Goal: Information Seeking & Learning: Learn about a topic

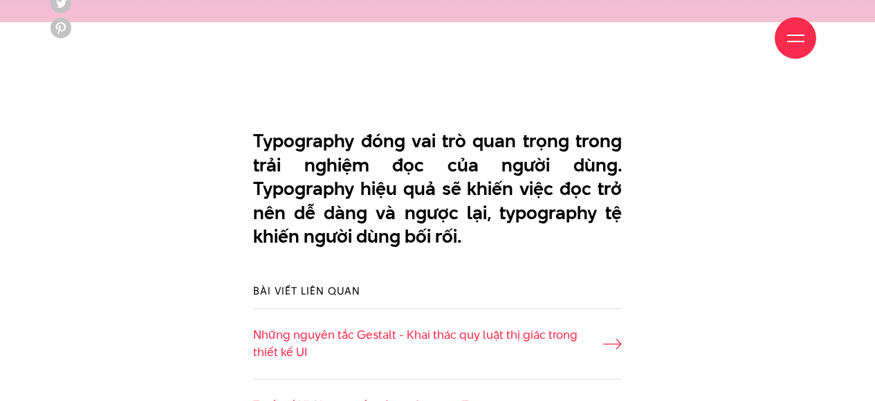
scroll to position [1057, 0]
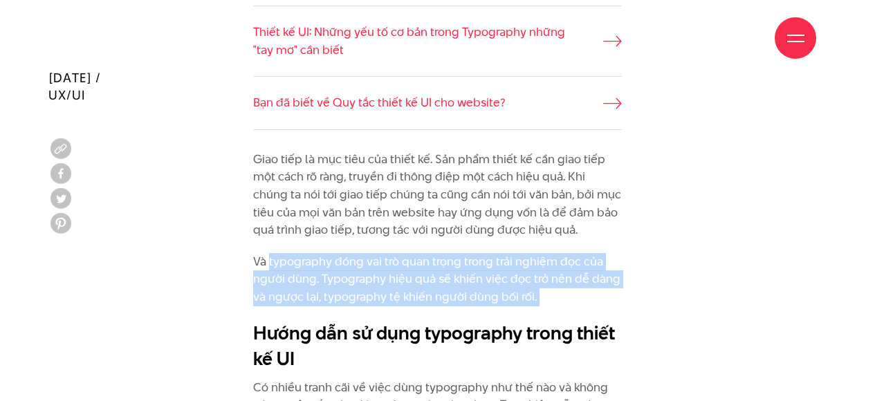
drag, startPoint x: 270, startPoint y: 263, endPoint x: 546, endPoint y: 315, distance: 281.4
copy div "typography đóng vai trò quan trọng trong trải nghiệm đọc của người dùng. Typogr…"
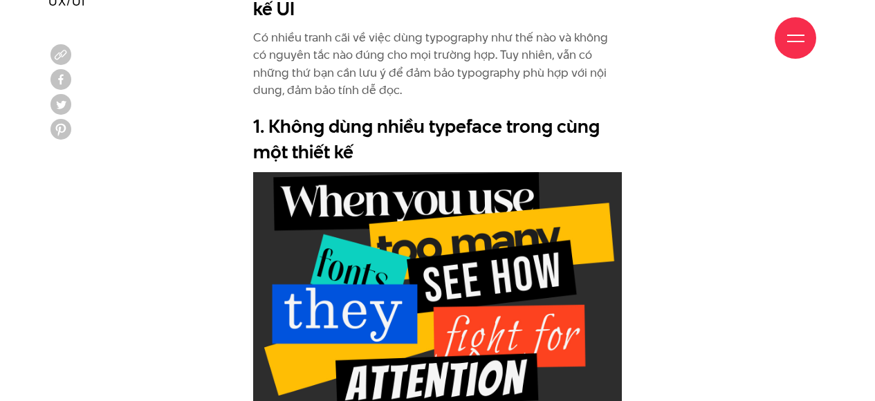
scroll to position [1454, 0]
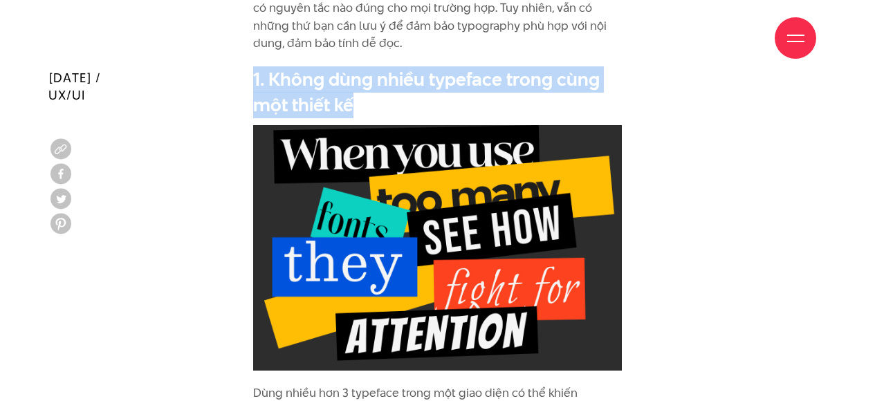
drag, startPoint x: 255, startPoint y: 77, endPoint x: 383, endPoint y: 102, distance: 130.3
click at [383, 102] on h2 "1. Không dùng nhiều typeface trong cùng một thiết kế" at bounding box center [437, 92] width 369 height 52
copy h2 "1. Không dùng nhiều typeface trong cùng một thiết kế"
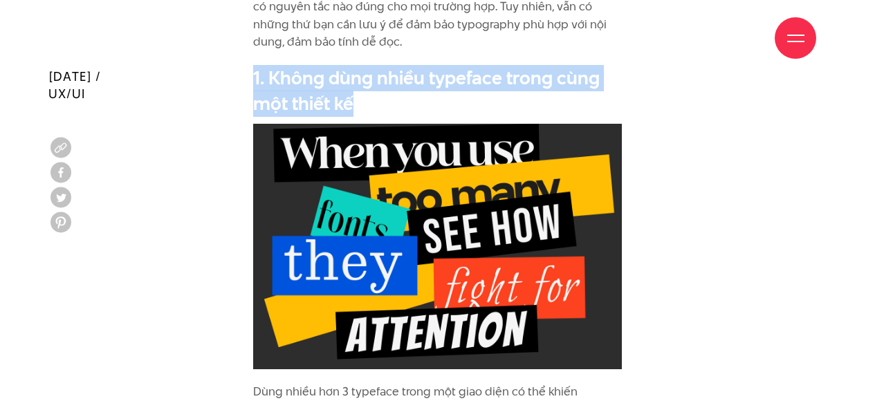
scroll to position [1738, 0]
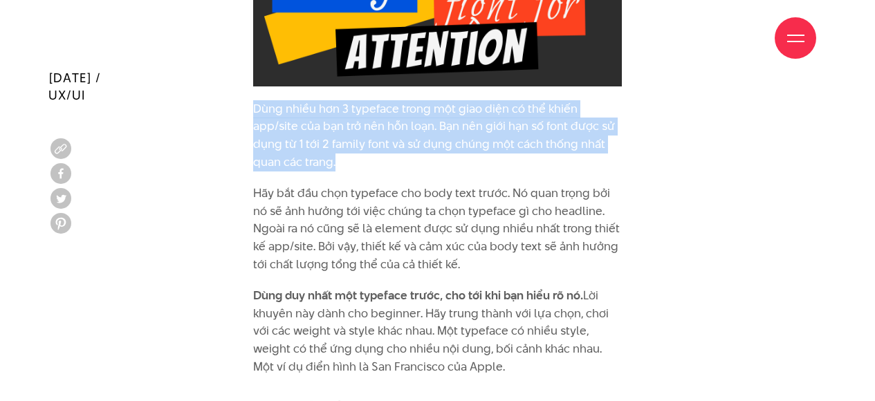
drag, startPoint x: 253, startPoint y: 106, endPoint x: 340, endPoint y: 156, distance: 100.7
click at [340, 156] on p "Dùng nhiều hơn 3 typeface trong một giao diện có thể khiến app/site của bạn trở…" at bounding box center [437, 135] width 369 height 71
copy p "Dùng nhiều hơn 3 typeface trong một giao diện có thể khiến app/site của bạn trở…"
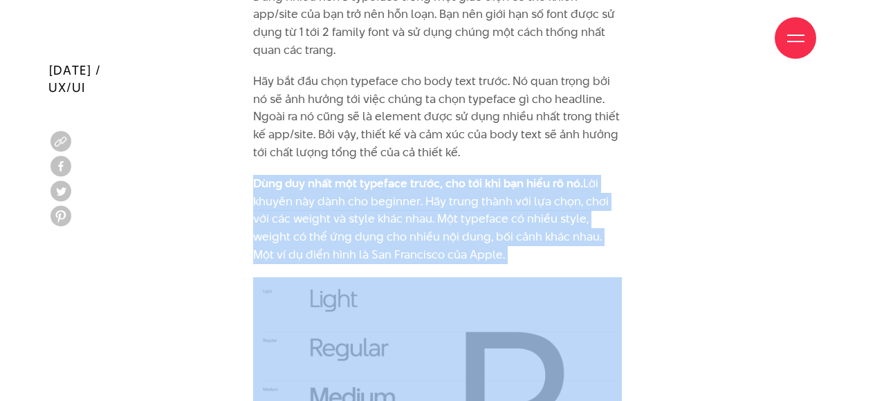
scroll to position [1851, 0]
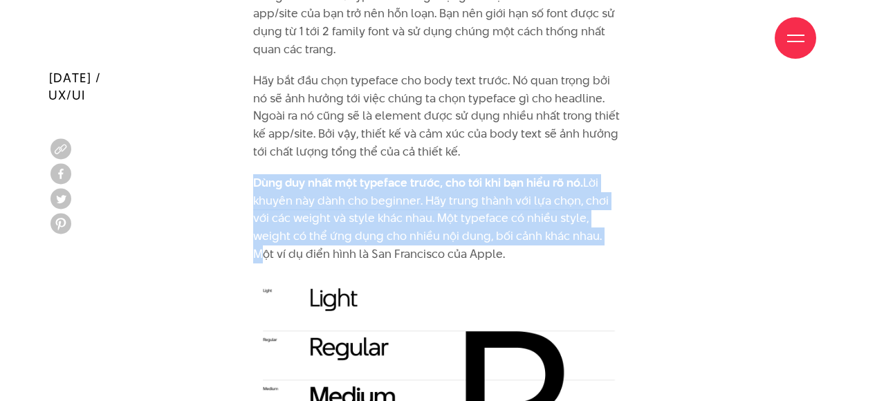
drag, startPoint x: 254, startPoint y: 292, endPoint x: 600, endPoint y: 236, distance: 350.9
click at [600, 236] on p "Dùng duy nhất một typeface trước, cho tới khi bạn hiểu rõ nó. Lời khuyên này dà…" at bounding box center [437, 218] width 369 height 89
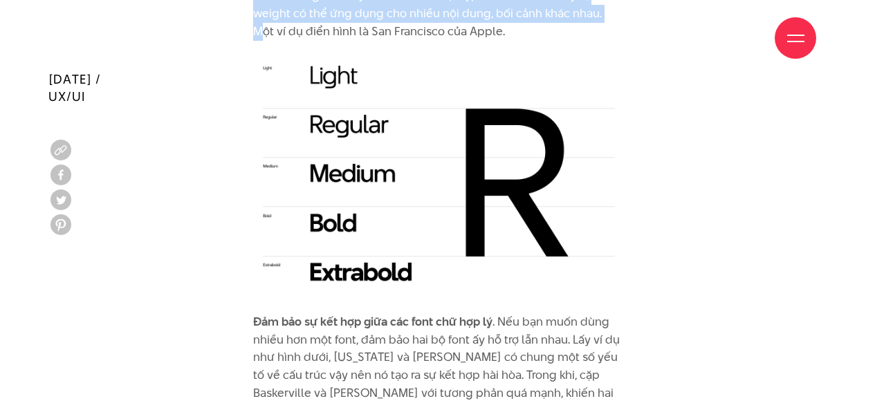
scroll to position [2075, 0]
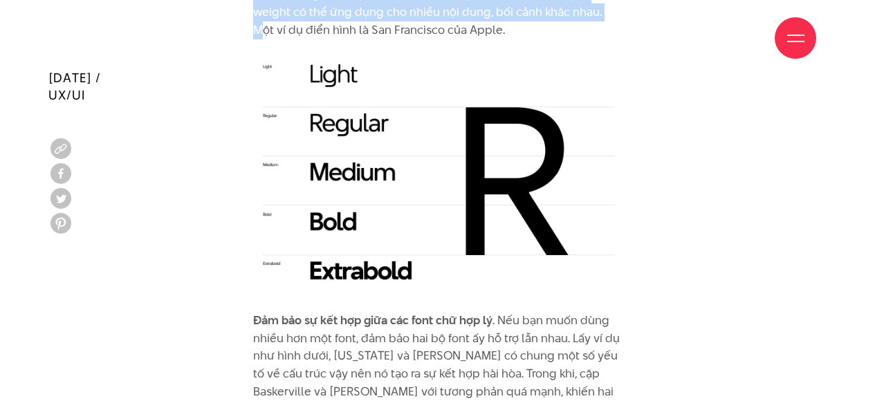
copy p "Dùng duy nhất một typeface trước, cho tới khi bạn hiểu rõ nó. Lời khuyên này dà…"
click at [400, 167] on img at bounding box center [437, 175] width 369 height 245
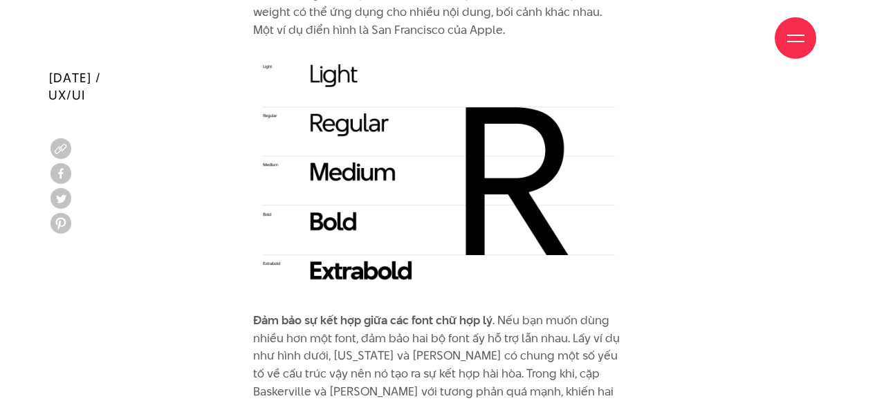
click at [583, 52] on div "Giới thiệu Dự án Dịch vụ Góc nhìn Liên hệ" at bounding box center [437, 38] width 757 height 76
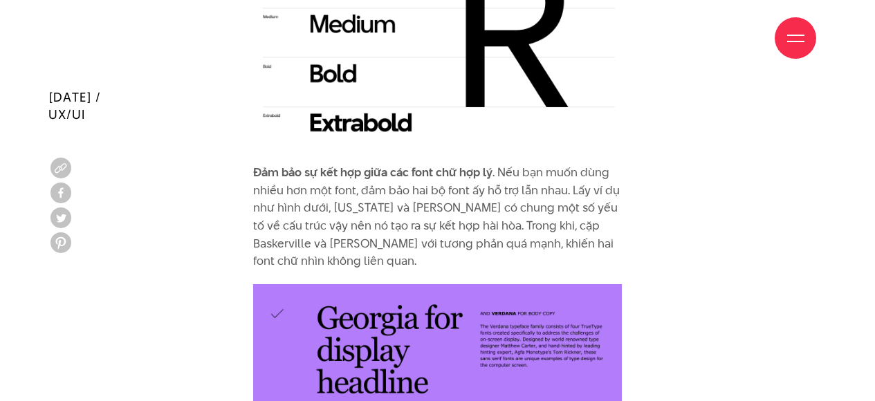
scroll to position [2249, 0]
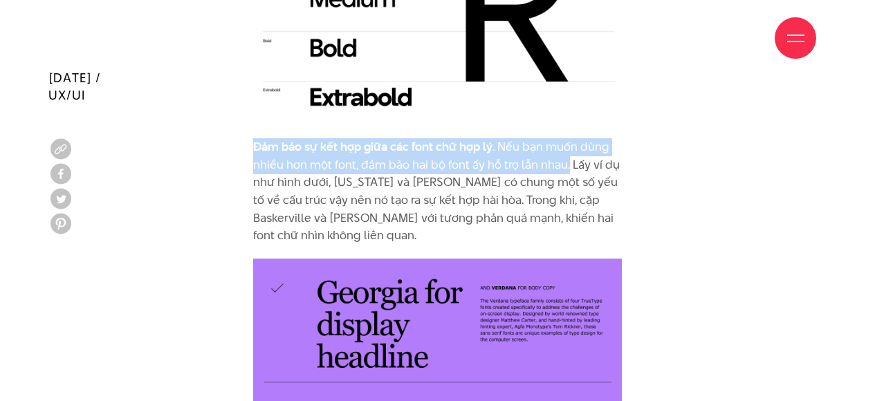
drag, startPoint x: 257, startPoint y: 149, endPoint x: 570, endPoint y: 163, distance: 313.6
click at [570, 163] on p "Đảm bảo sự kết hợp giữa các font chữ hợp lý . Nếu bạn muốn dùng nhiều hơn một f…" at bounding box center [437, 191] width 369 height 106
copy p "Đảm bảo sự kết hợp giữa các font chữ hợp lý . Nếu bạn muốn dùng nhiều hơn một f…"
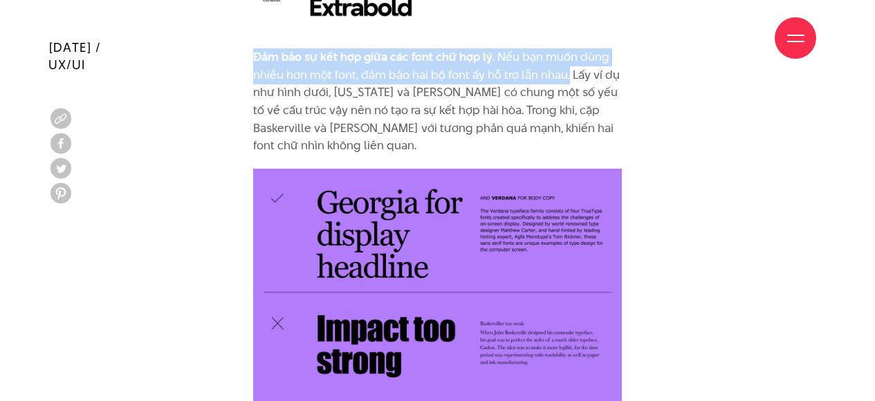
scroll to position [2356, 0]
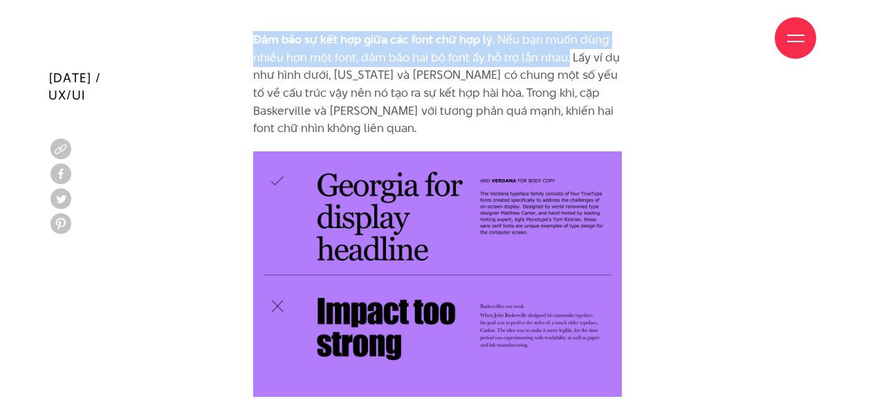
click at [407, 220] on img at bounding box center [437, 273] width 369 height 245
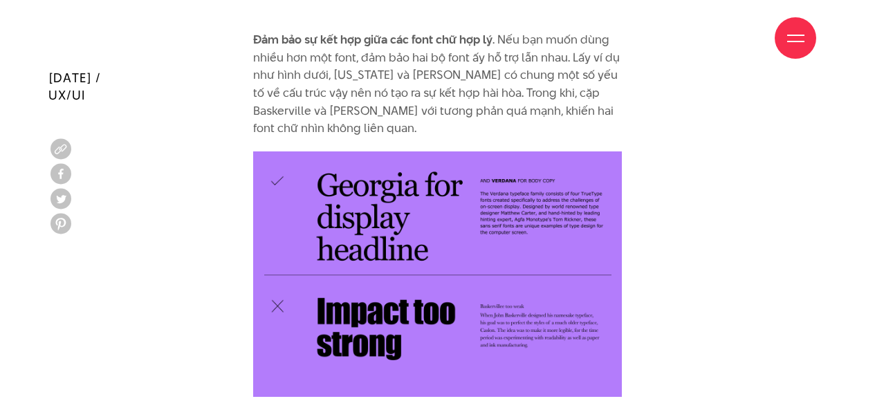
click at [335, 76] on p "Đảm bảo sự kết hợp giữa các font chữ hợp lý . Nếu bạn muốn dùng nhiều hơn một f…" at bounding box center [437, 84] width 369 height 106
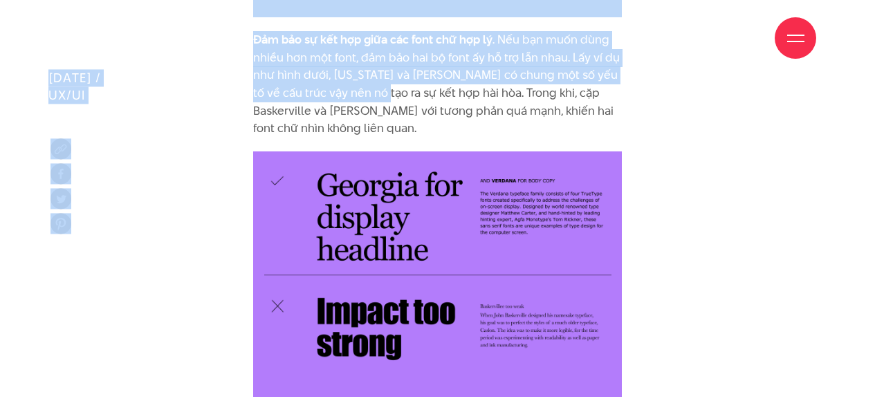
drag, startPoint x: 334, startPoint y: 75, endPoint x: 384, endPoint y: 85, distance: 51.5
click at [369, 82] on p "Đảm bảo sự kết hợp giữa các font chữ hợp lý . Nếu bạn muốn dùng nhiều hơn một f…" at bounding box center [437, 84] width 369 height 106
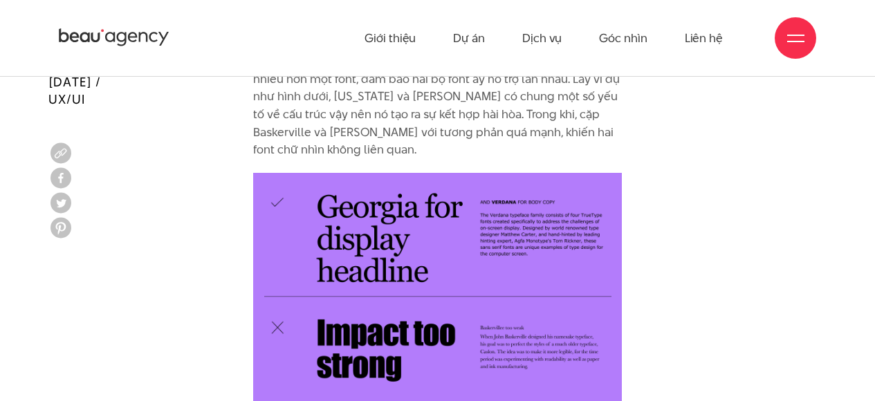
scroll to position [2334, 0]
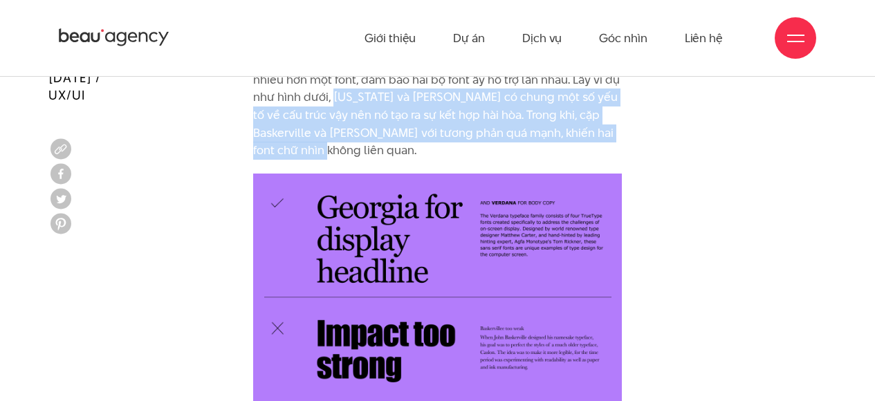
drag, startPoint x: 305, startPoint y: 151, endPoint x: 331, endPoint y: 103, distance: 55.1
click at [331, 103] on p "Đảm bảo sự kết hợp giữa các font chữ hợp lý . Nếu bạn muốn dùng nhiều hơn một f…" at bounding box center [437, 106] width 369 height 106
copy p "[US_STATE] và [PERSON_NAME] có chung một số yếu tố về cấu trúc vậy nên nó tạo r…"
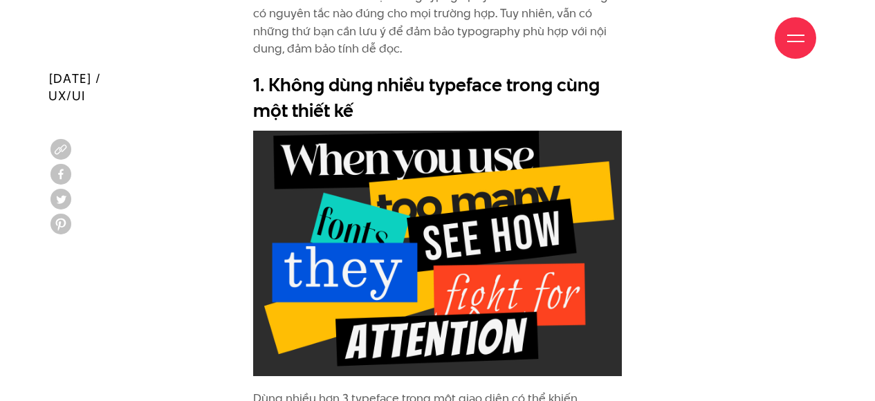
scroll to position [1449, 0]
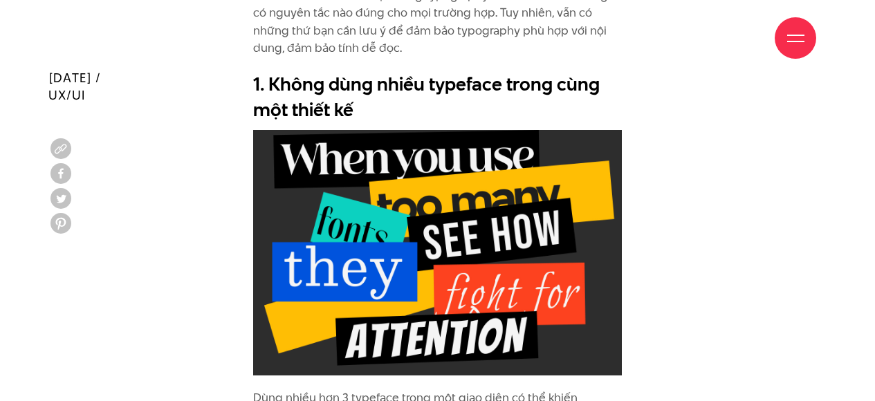
click at [473, 219] on img at bounding box center [437, 252] width 369 height 245
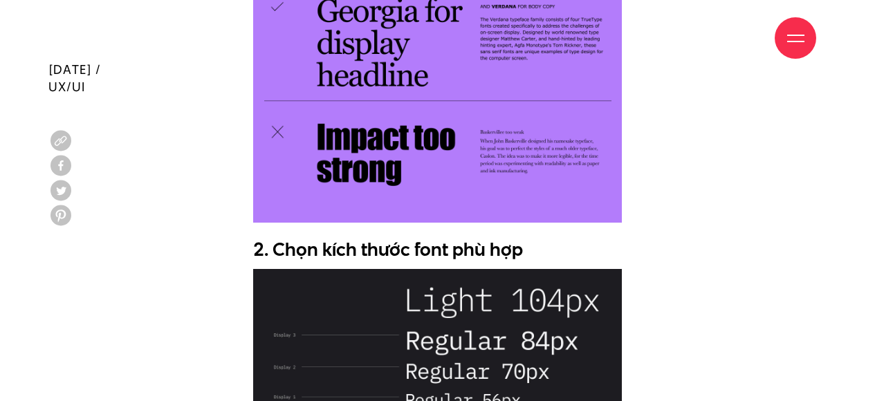
scroll to position [2531, 0]
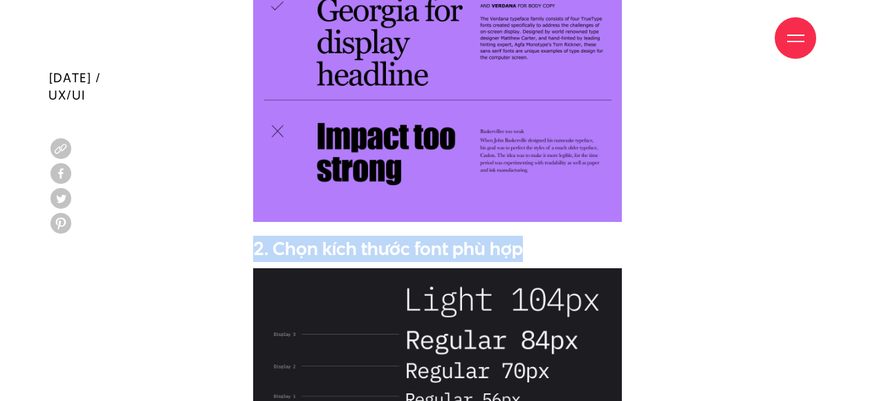
drag, startPoint x: 256, startPoint y: 245, endPoint x: 556, endPoint y: 248, distance: 300.1
click at [556, 248] on h2 "2. Chọn kích thước font phù hợp" at bounding box center [437, 249] width 369 height 26
copy h2 "2. Chọn kích thước font phù hợp"
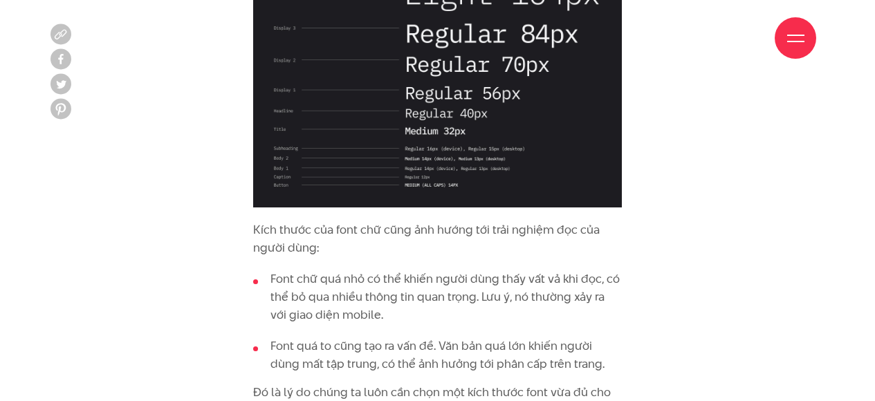
scroll to position [2839, 0]
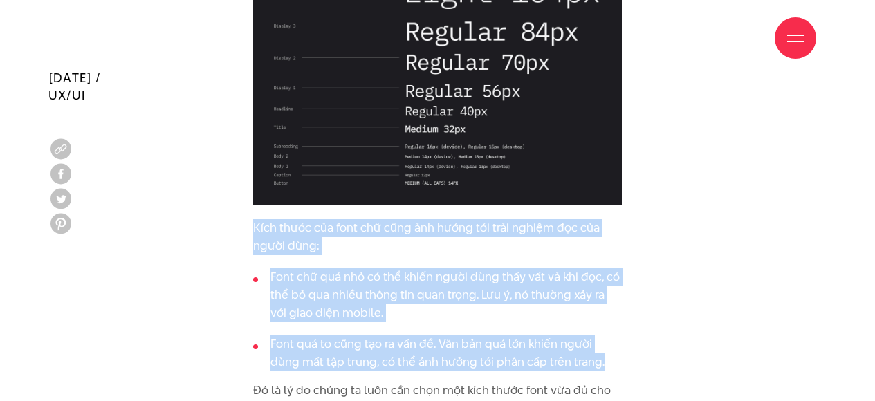
drag, startPoint x: 254, startPoint y: 225, endPoint x: 628, endPoint y: 369, distance: 401.1
copy div "Kích thước của font chữ cũng ảnh hướng tới trải nghiệm đọc của người dùng: Font…"
click at [441, 120] on img at bounding box center [437, 82] width 369 height 245
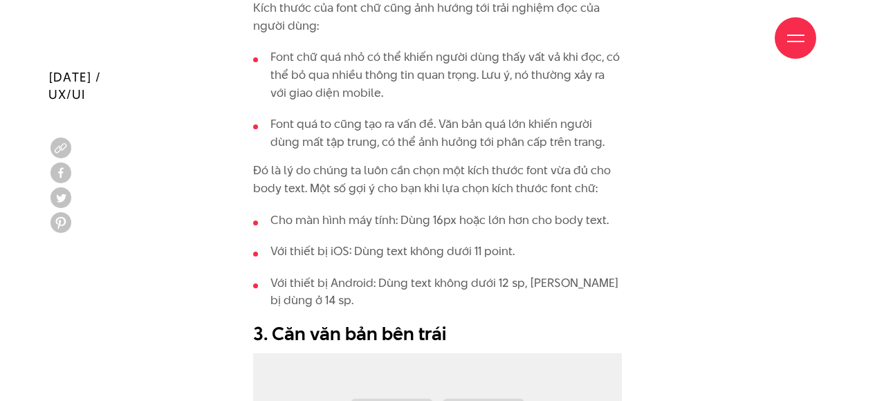
scroll to position [3061, 0]
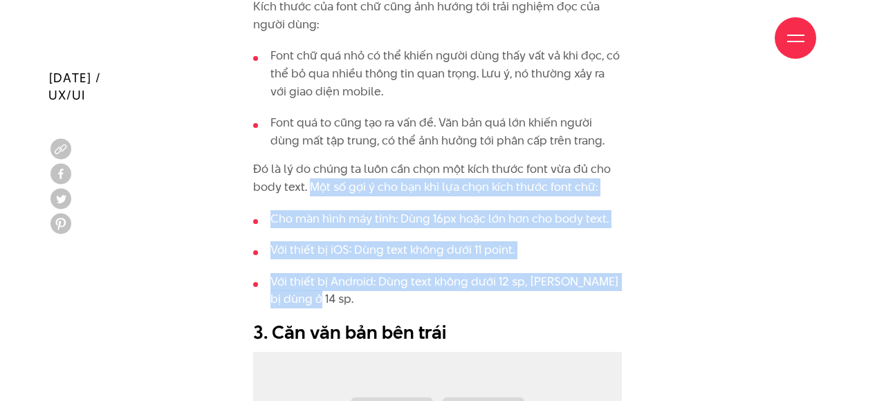
drag, startPoint x: 311, startPoint y: 183, endPoint x: 430, endPoint y: 295, distance: 163.4
copy div "Một số gợi ý cho bạn khi lựa chọn kích thước font chữ: Cho màn hình máy tính: D…"
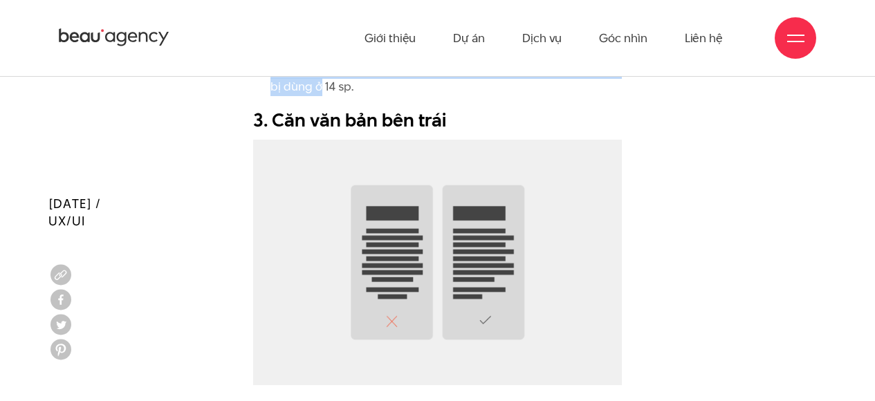
scroll to position [3196, 0]
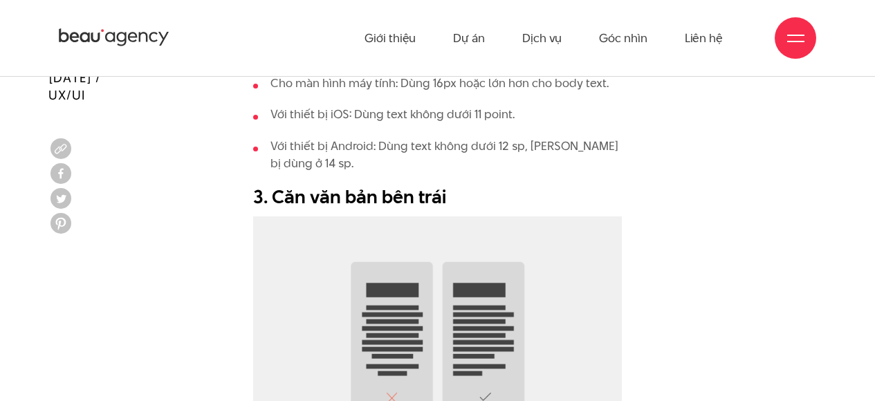
click at [436, 190] on h2 "3. Căn văn bản bên trái" at bounding box center [437, 197] width 369 height 26
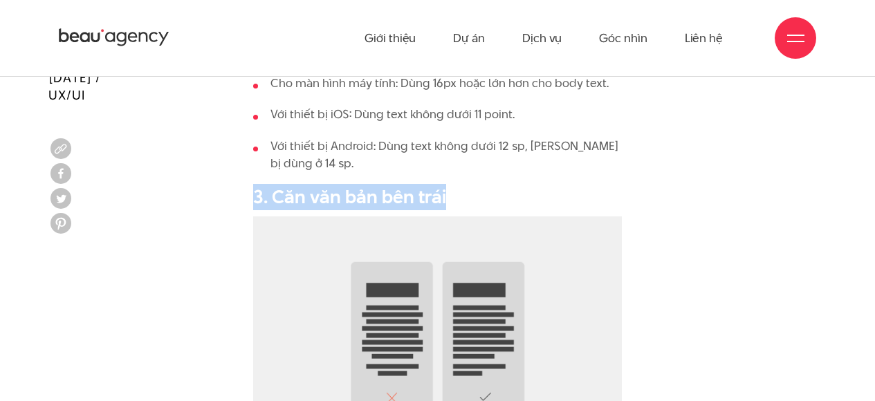
drag, startPoint x: 442, startPoint y: 194, endPoint x: 245, endPoint y: 192, distance: 196.4
copy h2 "3. Căn văn bản bên trái"
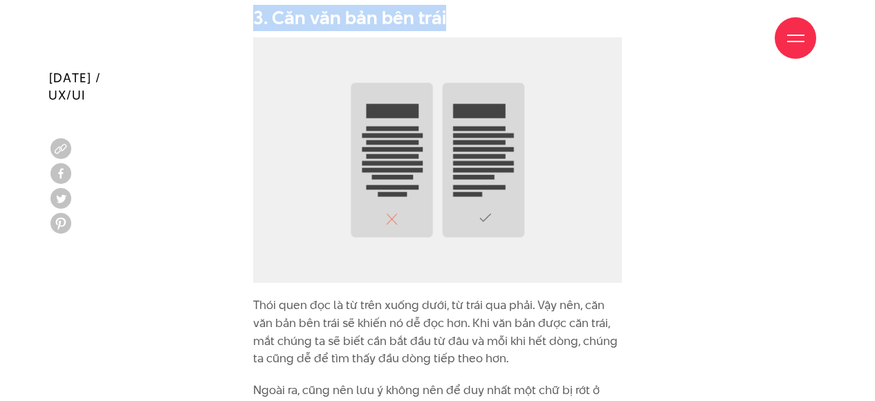
scroll to position [3561, 0]
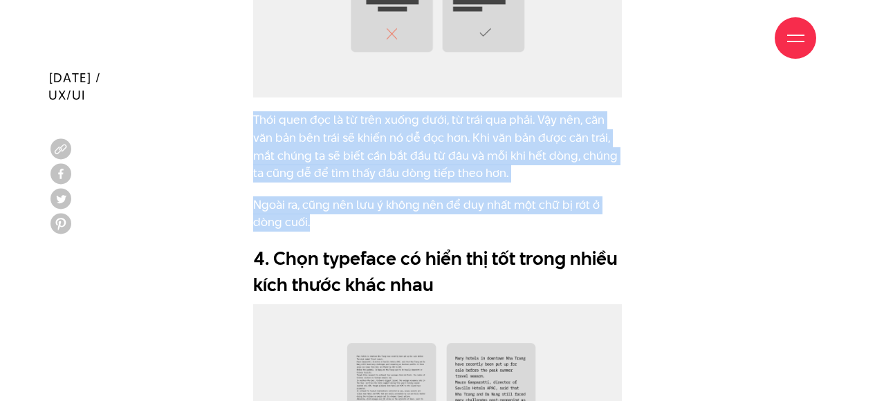
drag, startPoint x: 254, startPoint y: 117, endPoint x: 414, endPoint y: 221, distance: 189.9
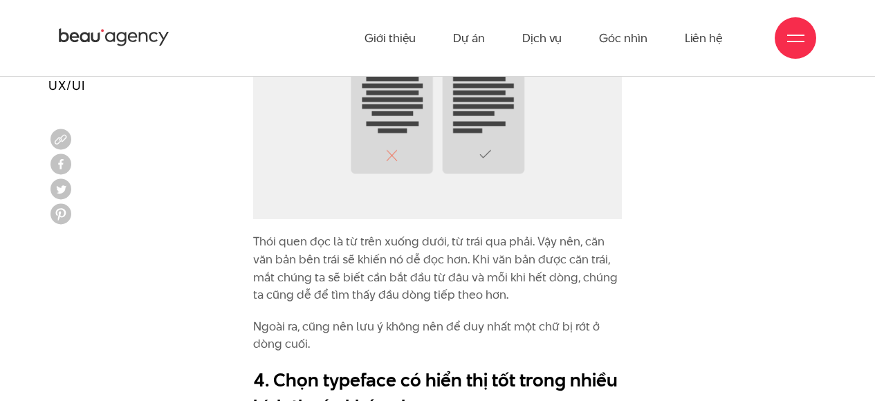
scroll to position [3426, 0]
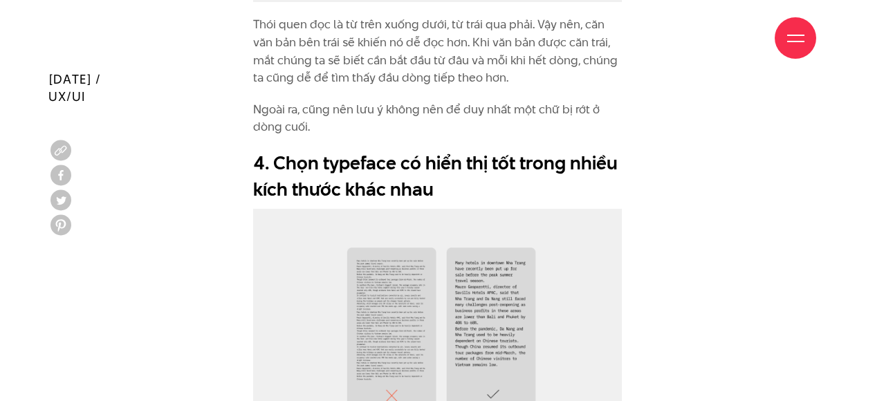
scroll to position [3664, 0]
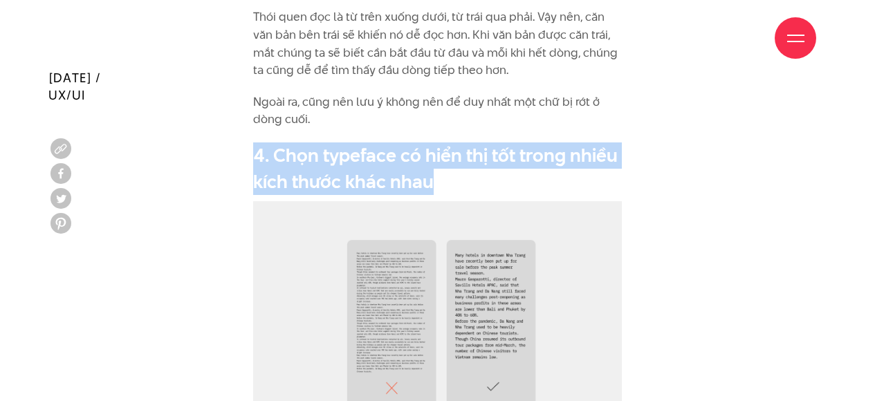
drag, startPoint x: 257, startPoint y: 154, endPoint x: 436, endPoint y: 181, distance: 181.8
click at [436, 181] on h2 "4. Chọn typeface có hiển thị tốt trong nhiều kích thước khác nhau" at bounding box center [437, 168] width 369 height 52
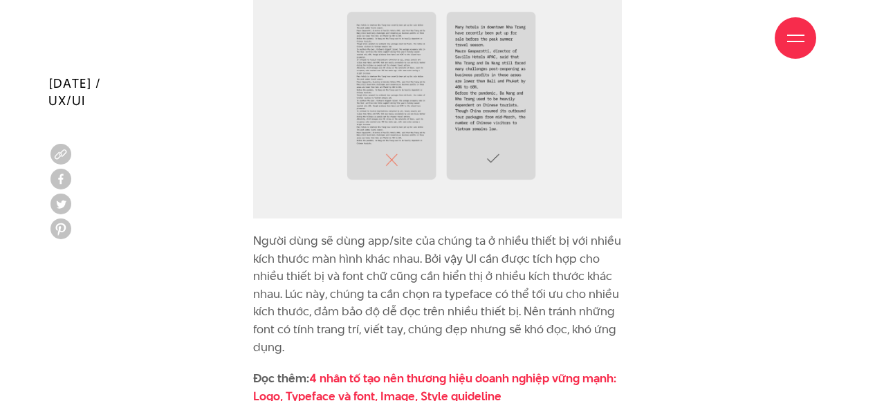
scroll to position [3904, 0]
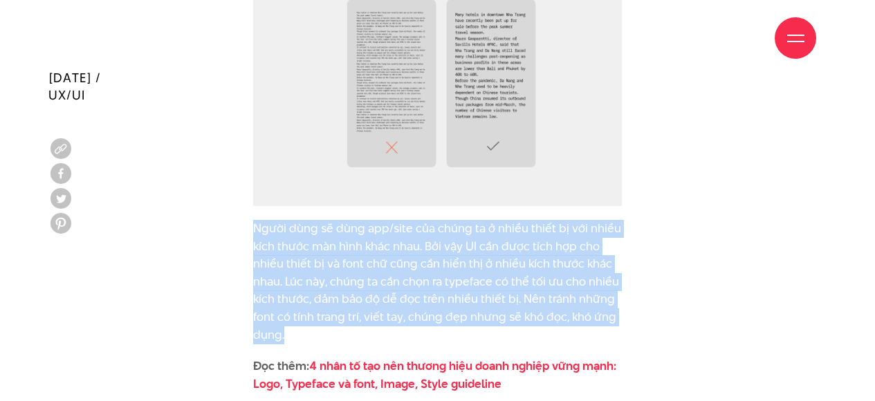
drag, startPoint x: 254, startPoint y: 225, endPoint x: 517, endPoint y: 326, distance: 281.5
click at [517, 328] on p "Người dùng sẽ dùng app/site của chúng ta ở nhiều thiết bị với nhiều kích thước …" at bounding box center [437, 282] width 369 height 124
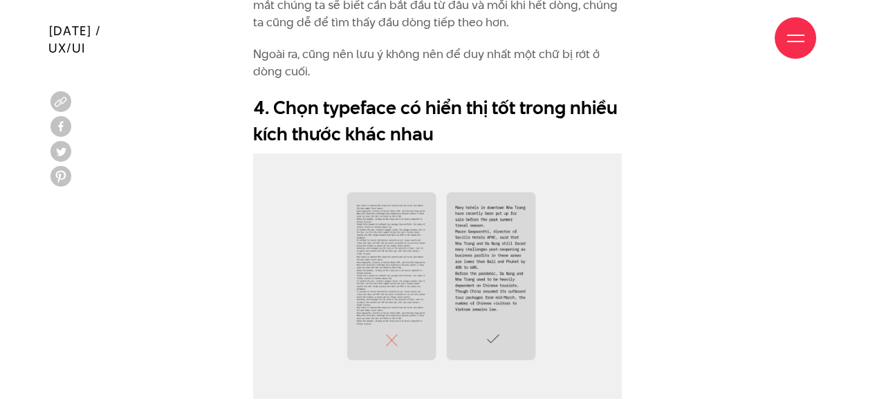
scroll to position [3772, 0]
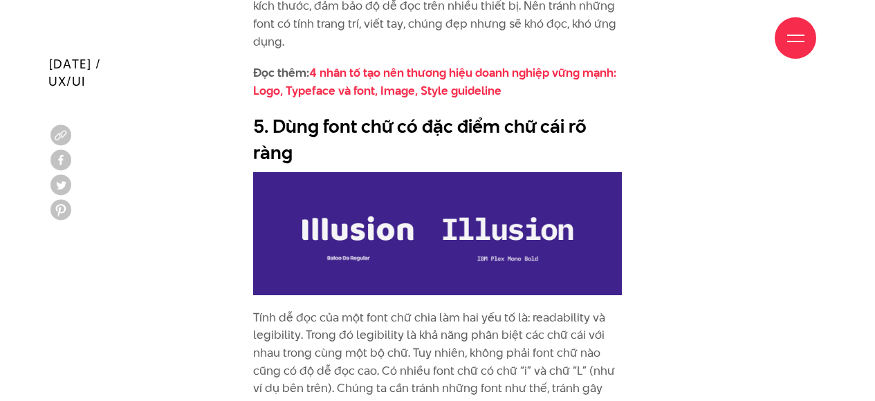
scroll to position [4200, 0]
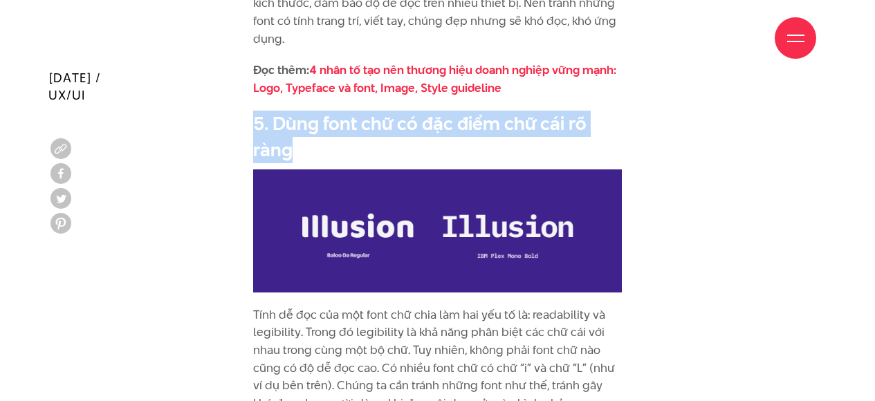
drag, startPoint x: 255, startPoint y: 124, endPoint x: 308, endPoint y: 150, distance: 59.4
click at [308, 150] on h2 "5. Dùng font chữ có đặc điểm chữ cái rõ ràng" at bounding box center [437, 137] width 369 height 52
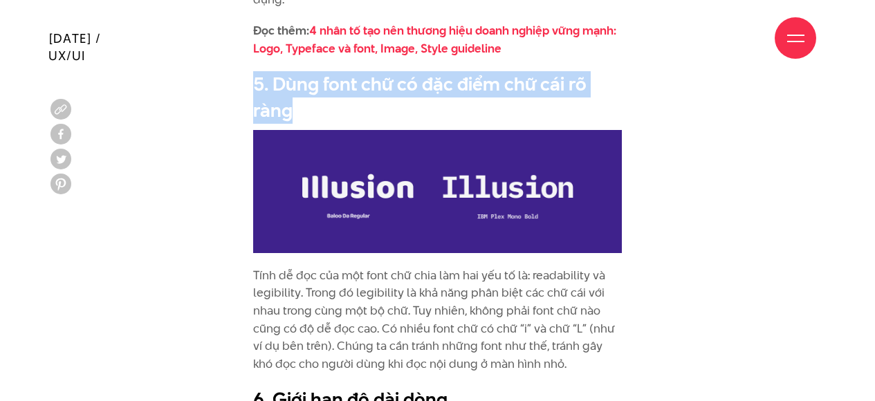
scroll to position [4307, 0]
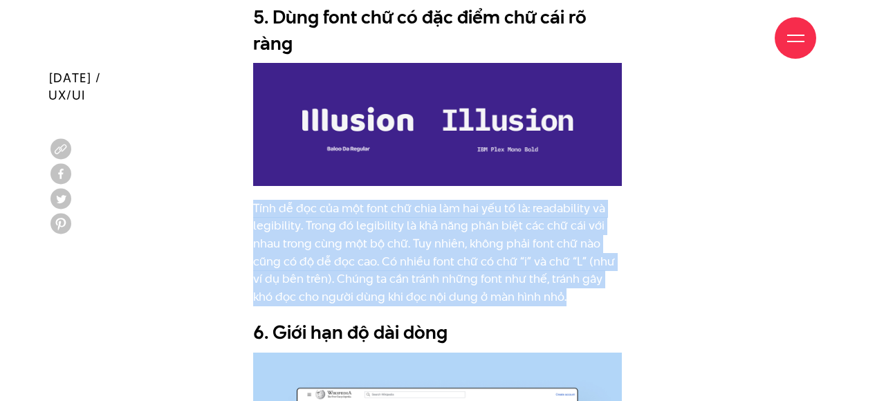
drag, startPoint x: 256, startPoint y: 206, endPoint x: 543, endPoint y: 297, distance: 300.9
click at [543, 297] on p "Tính dễ đọc của một font chữ chia làm hai yếu tố là: readability và legibility.…" at bounding box center [437, 253] width 369 height 106
drag, startPoint x: 646, startPoint y: 219, endPoint x: 593, endPoint y: 191, distance: 59.7
click at [646, 219] on div "Giao tiếp là mục tiêu của thiết kế. Sản phẩm thiết kế cần giao tiếp một cách rõ…" at bounding box center [437, 104] width 778 height 6407
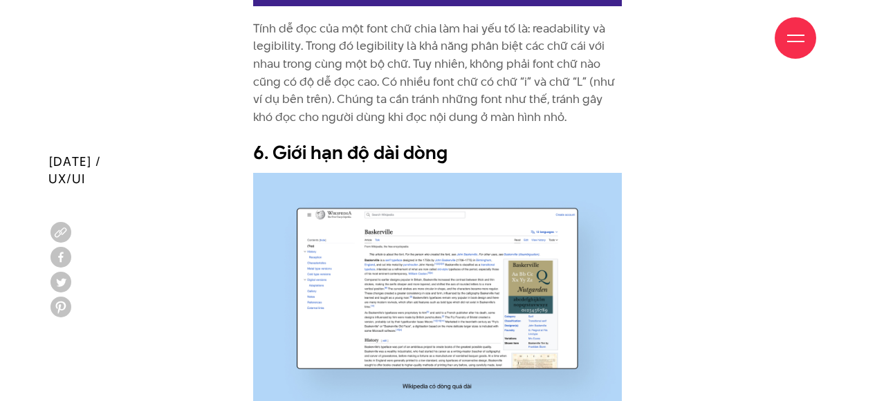
scroll to position [4570, 0]
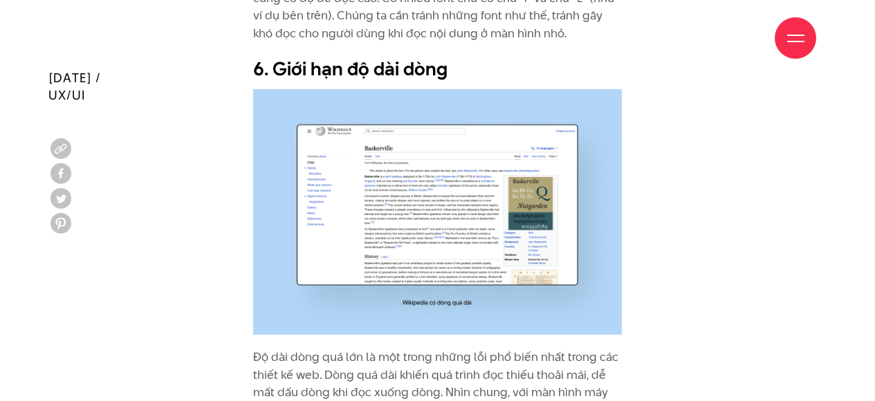
click at [440, 72] on div "Giới thiệu Dự án Dịch vụ Góc nhìn Liên hệ" at bounding box center [437, 38] width 757 height 76
click at [257, 68] on div "Giới thiệu Dự án Dịch vụ Góc nhìn Liên hệ" at bounding box center [437, 38] width 757 height 76
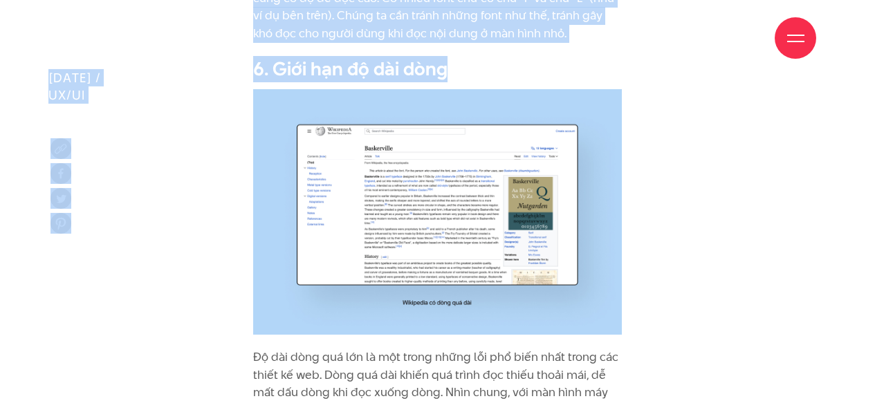
drag, startPoint x: 255, startPoint y: 70, endPoint x: 466, endPoint y: 80, distance: 211.1
click at [465, 77] on h2 "6. Giới hạn độ dài dòng" at bounding box center [437, 69] width 369 height 26
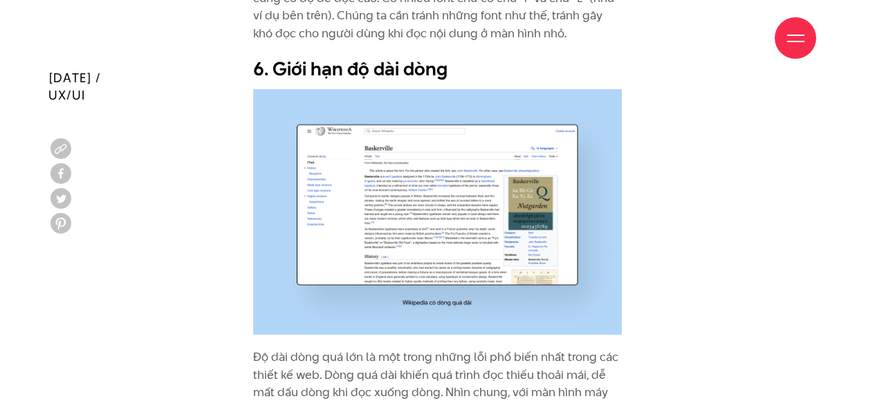
drag, startPoint x: 443, startPoint y: 73, endPoint x: 303, endPoint y: 70, distance: 139.7
click at [317, 70] on div "Giới thiệu Dự án Dịch vụ Góc nhìn Liên hệ" at bounding box center [437, 38] width 757 height 76
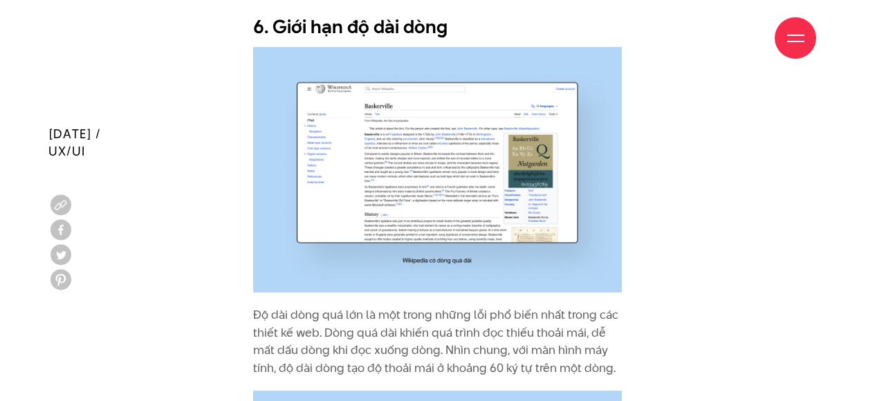
scroll to position [4668, 0]
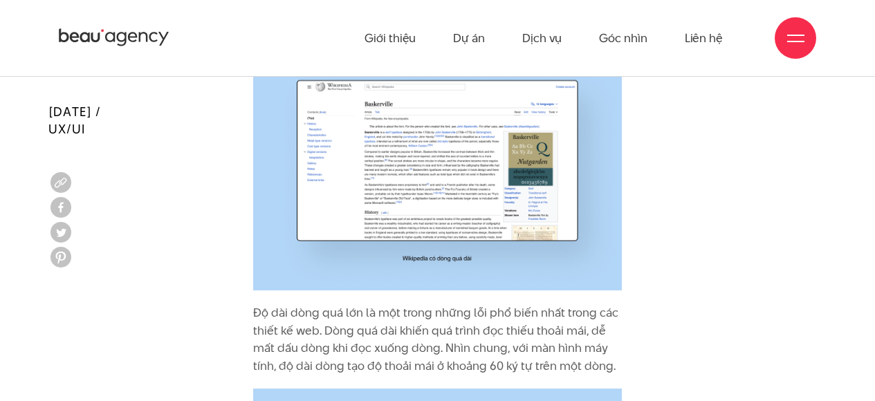
scroll to position [4545, 0]
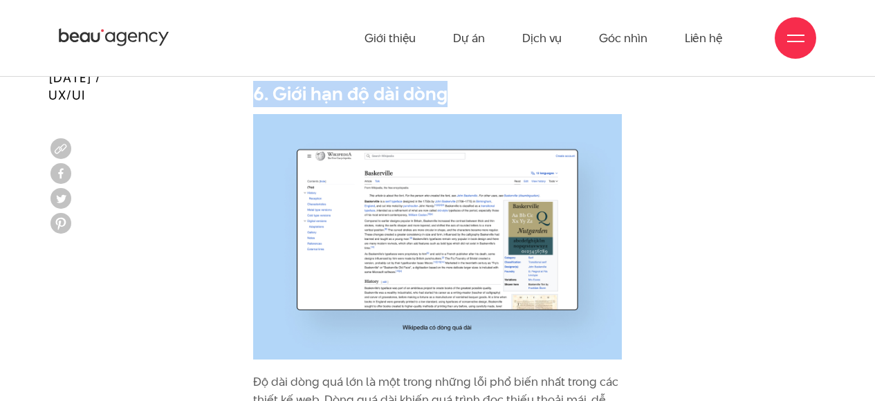
drag, startPoint x: 442, startPoint y: 91, endPoint x: 257, endPoint y: 93, distance: 185.3
click at [257, 93] on h2 "6. Giới hạn độ dài dòng" at bounding box center [437, 94] width 369 height 26
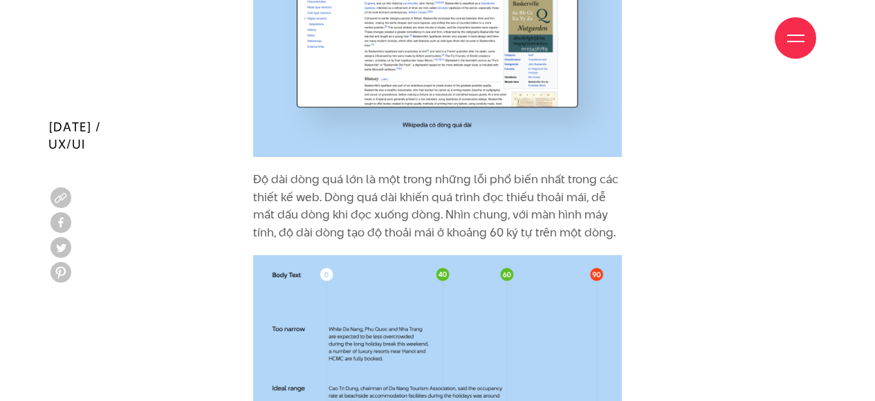
scroll to position [4826, 0]
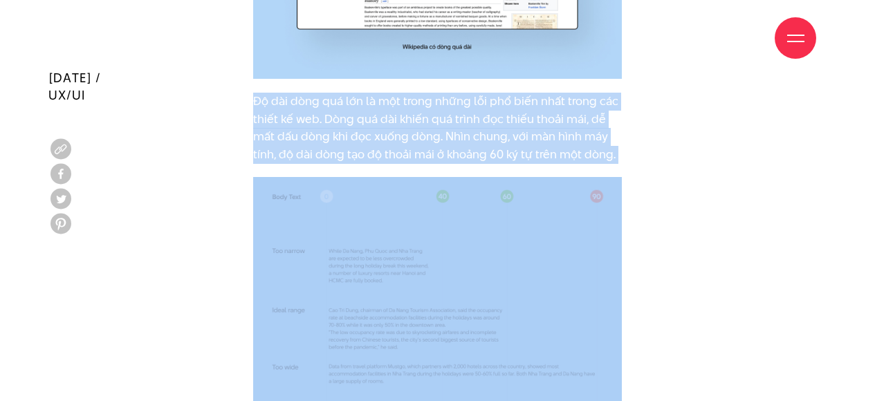
drag, startPoint x: 256, startPoint y: 102, endPoint x: 622, endPoint y: 171, distance: 372.8
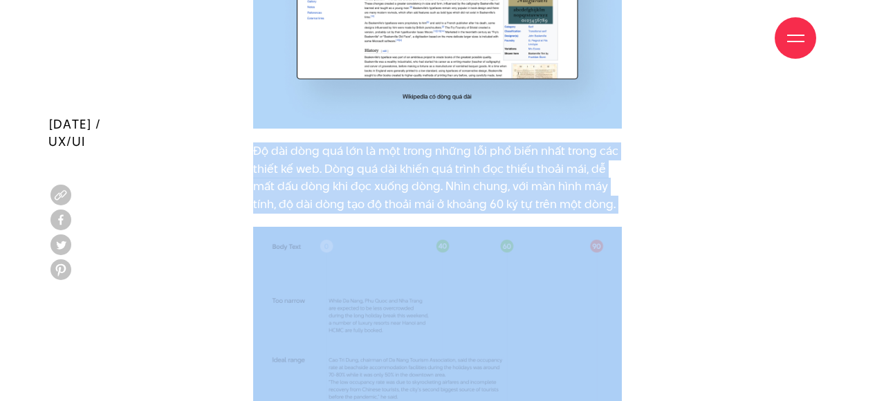
scroll to position [4704, 0]
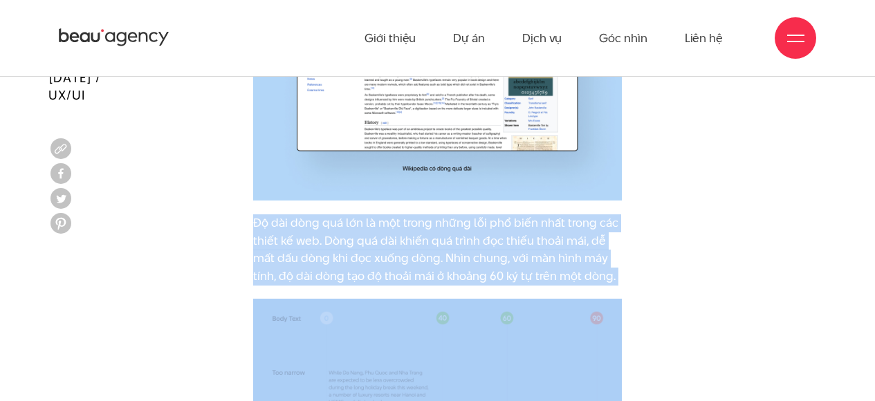
click at [593, 230] on p "Độ dài dòng quá lớn là một trong những lỗi phổ biến nhất trong các thiết kế web…" at bounding box center [437, 249] width 369 height 71
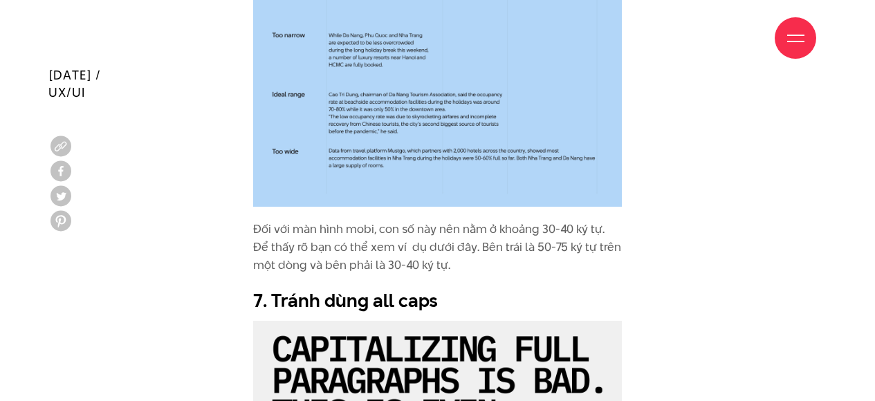
scroll to position [5042, 0]
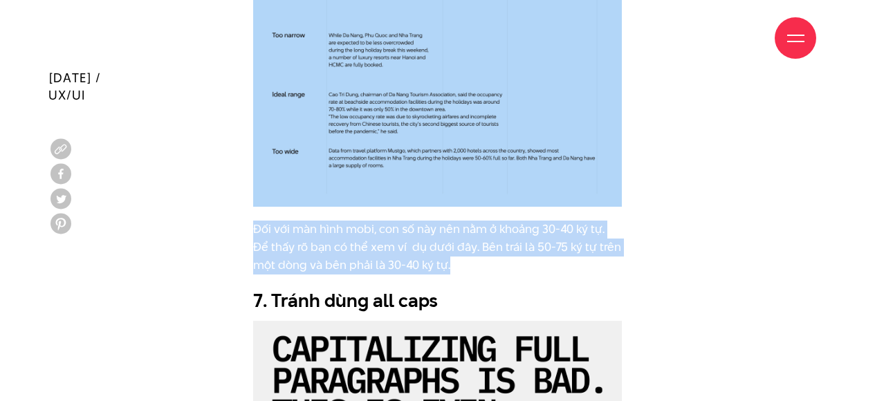
drag, startPoint x: 255, startPoint y: 228, endPoint x: 464, endPoint y: 266, distance: 212.1
click at [464, 266] on p "Đối với màn hình mobi, con số này nên nằm ở khoảng 30-40 ký tự. Để thấy rõ bạn …" at bounding box center [437, 247] width 369 height 53
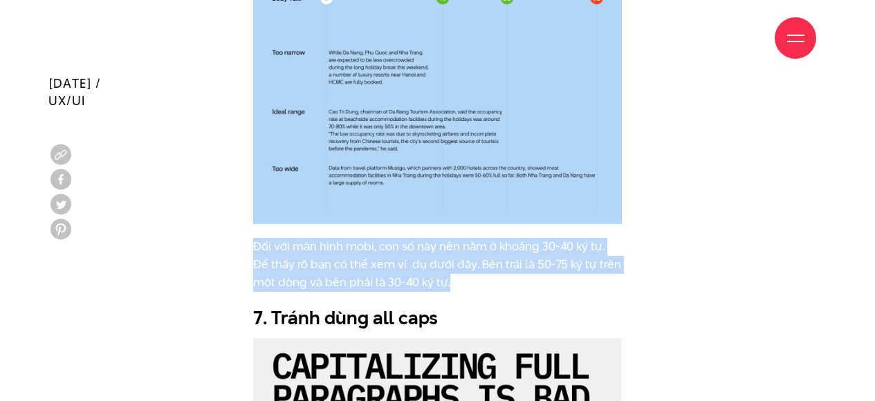
scroll to position [5036, 0]
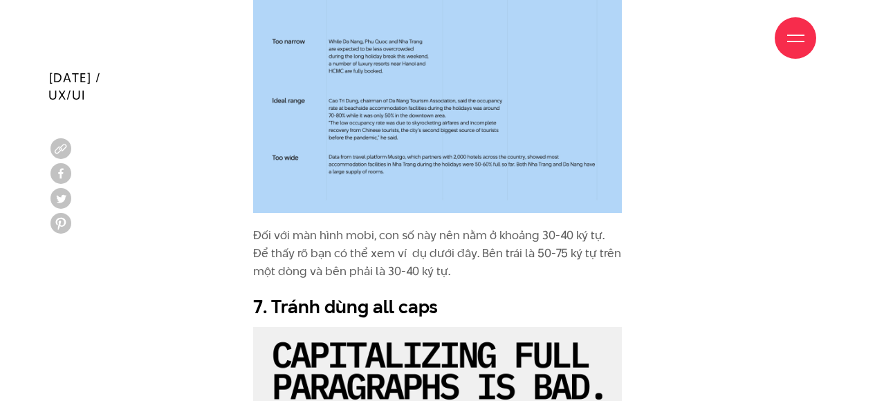
click at [514, 266] on p "Đối với màn hình mobi, con số này nên nằm ở khoảng 30-40 ký tự. Để thấy rõ bạn …" at bounding box center [437, 253] width 369 height 53
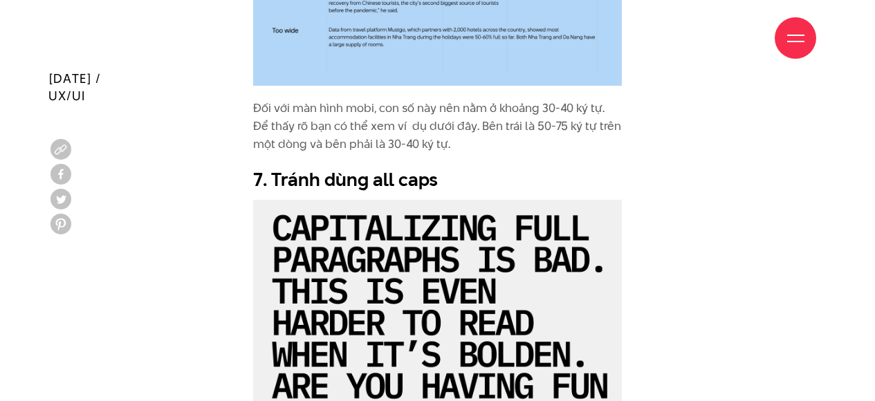
scroll to position [5163, 0]
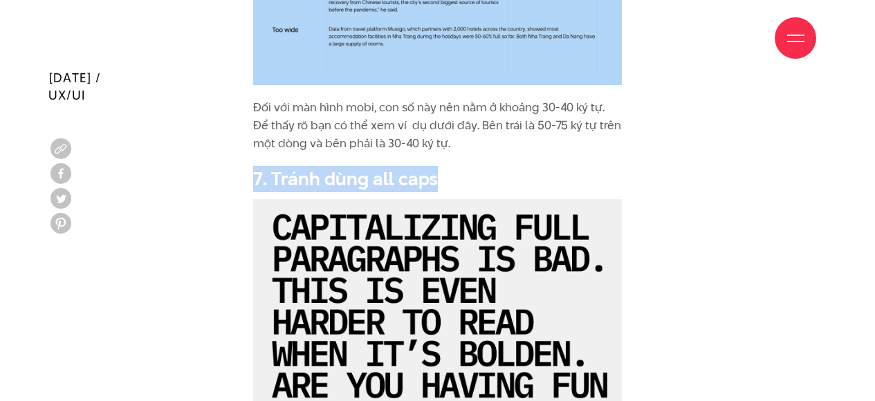
drag, startPoint x: 255, startPoint y: 182, endPoint x: 443, endPoint y: 182, distance: 188.1
click at [443, 182] on h2 "7. Tránh dùng all caps" at bounding box center [437, 179] width 369 height 26
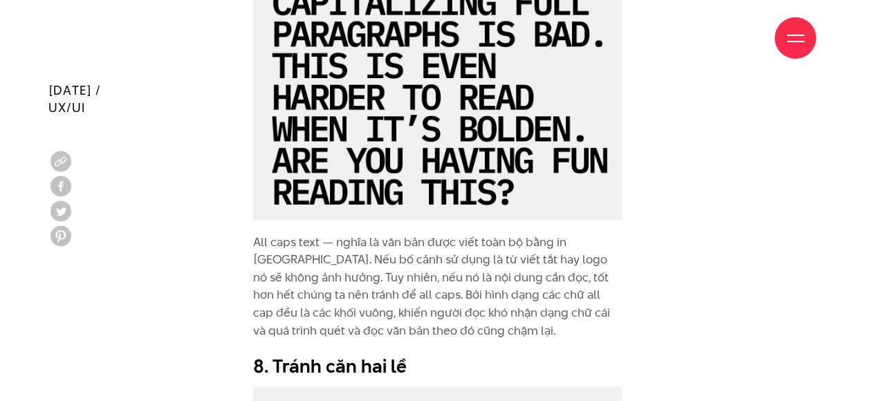
scroll to position [5401, 0]
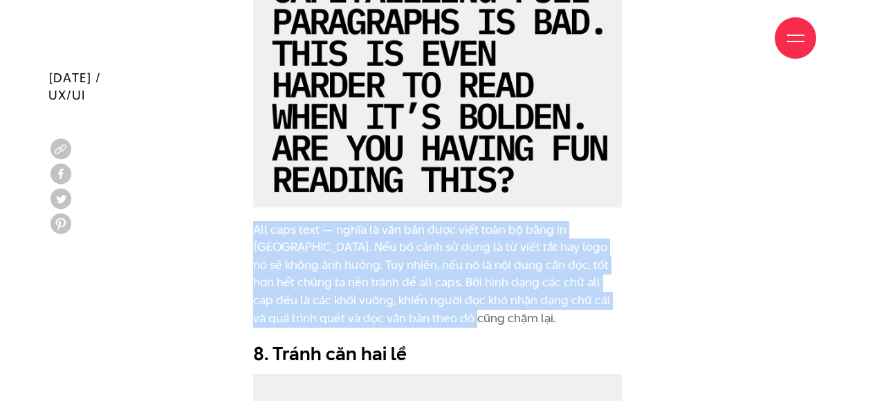
drag, startPoint x: 256, startPoint y: 228, endPoint x: 432, endPoint y: 309, distance: 194.3
click at [434, 312] on p "All caps text — nghĩa là văn bản được viết toàn bộ bằng in [GEOGRAPHIC_DATA]. N…" at bounding box center [437, 274] width 369 height 106
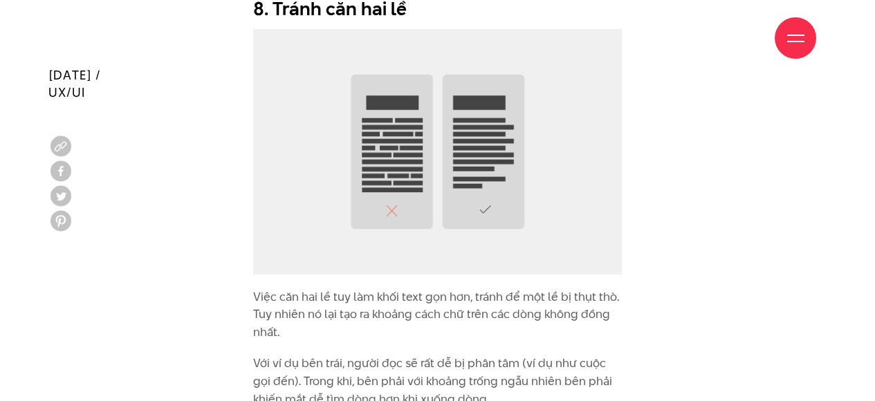
scroll to position [5746, 0]
